Goal: Find specific page/section: Find specific page/section

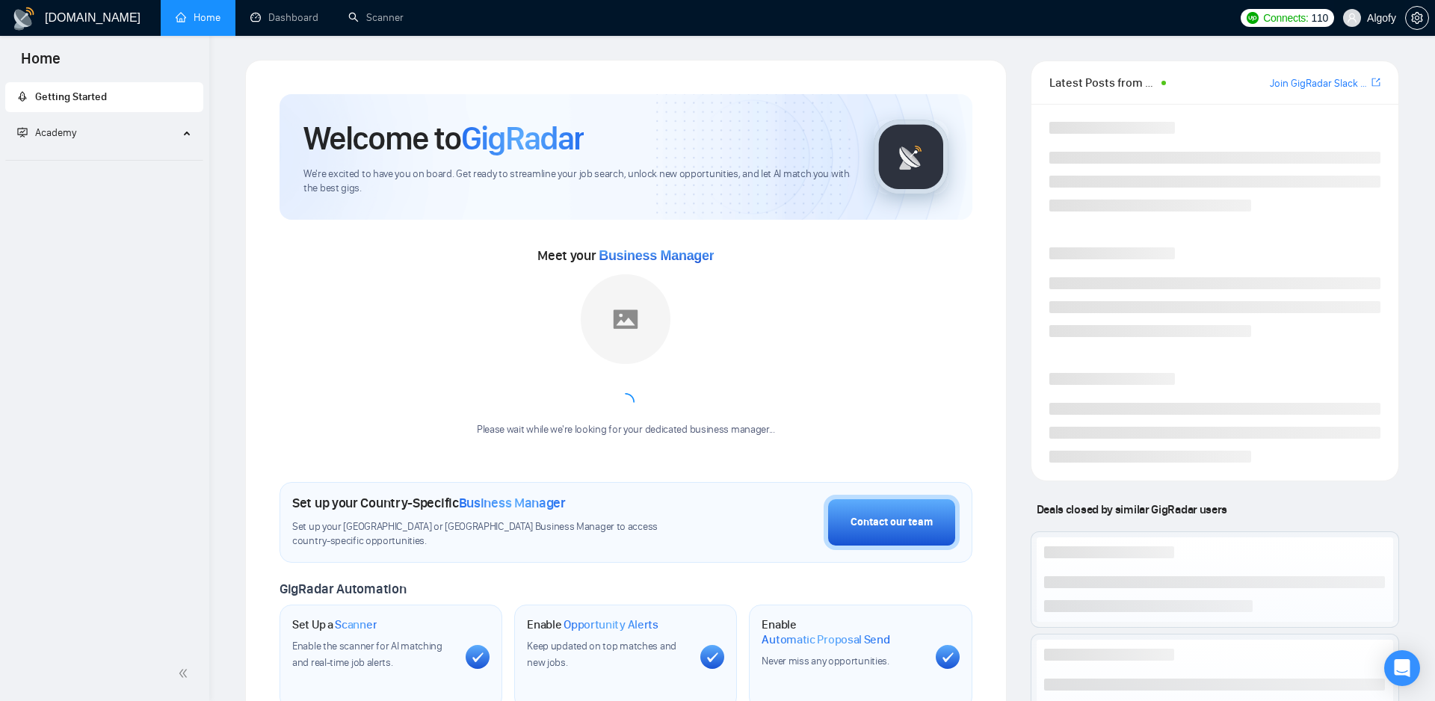
click at [1388, 18] on span "Algofy" at bounding box center [1381, 18] width 29 height 0
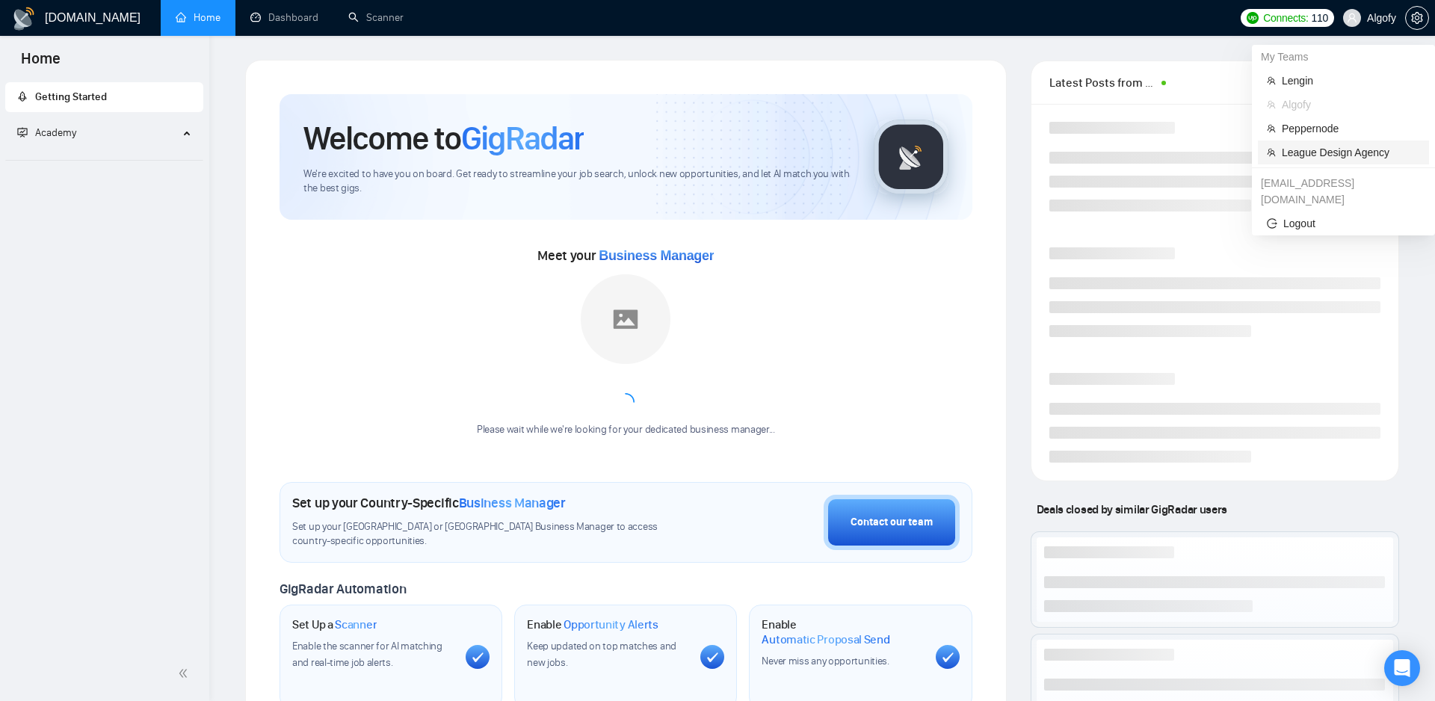
click at [1317, 150] on span "League Design Agency" at bounding box center [1351, 152] width 138 height 16
